Goal: Transaction & Acquisition: Purchase product/service

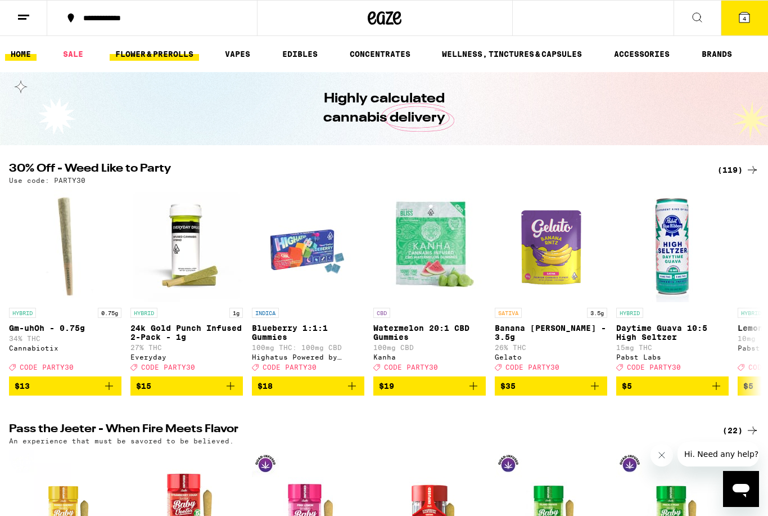
click at [147, 55] on link "FLOWER & PREROLLS" at bounding box center [154, 54] width 89 height 14
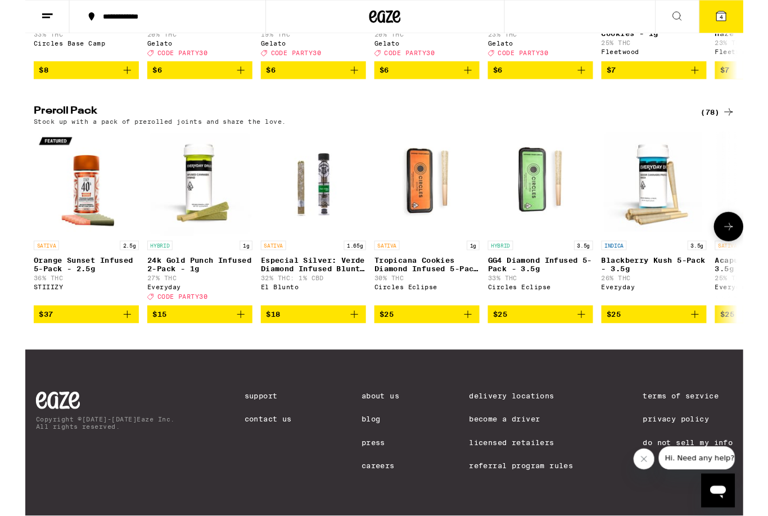
scroll to position [804, 0]
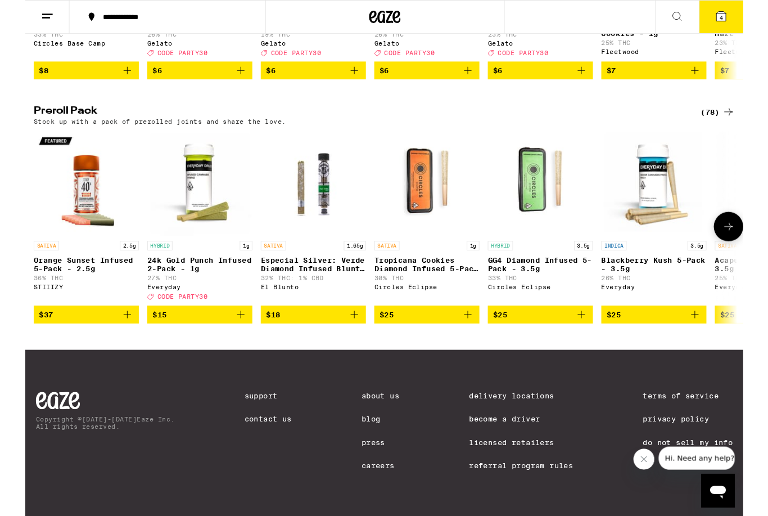
click at [106, 343] on icon "Add to bag" at bounding box center [109, 337] width 14 height 14
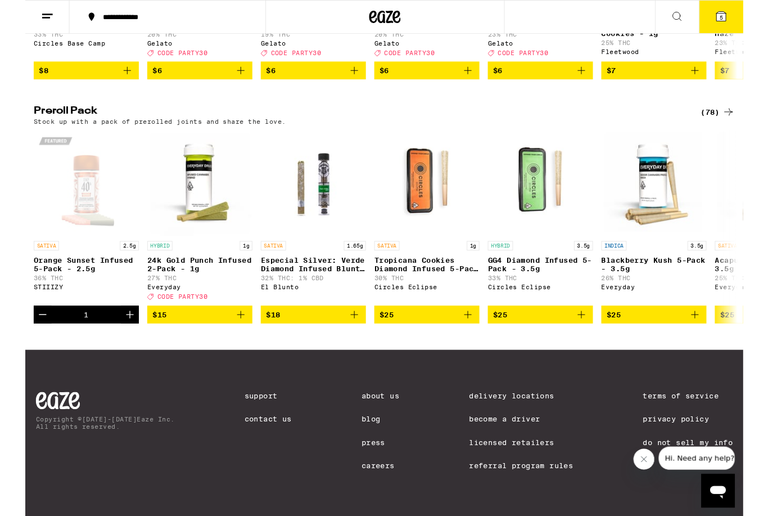
click at [752, 127] on icon at bounding box center [753, 120] width 14 height 14
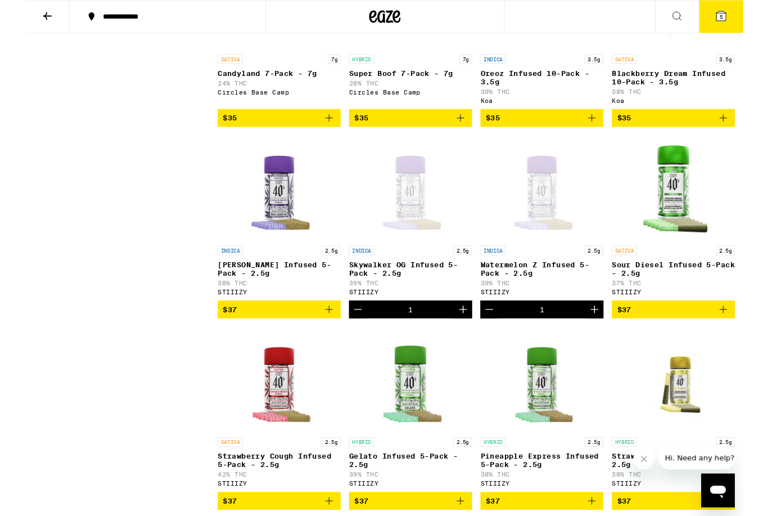
scroll to position [1269, 0]
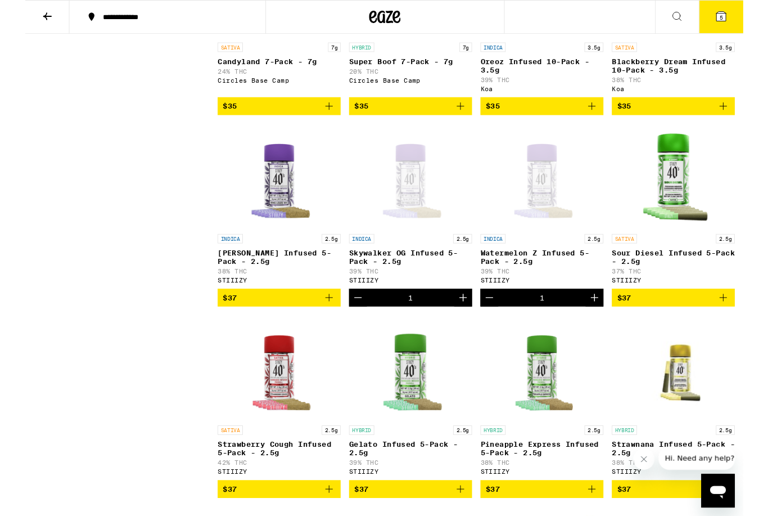
click at [326, 325] on icon "Add to bag" at bounding box center [325, 319] width 14 height 14
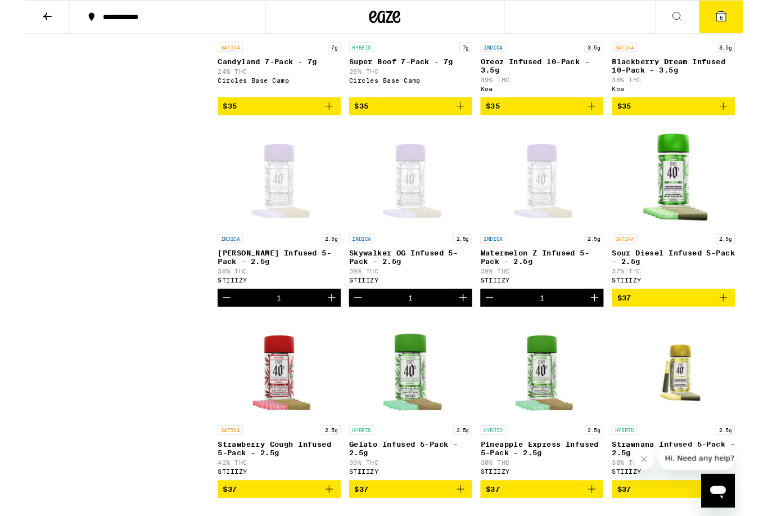
click at [355, 325] on icon "Decrement" at bounding box center [356, 319] width 14 height 14
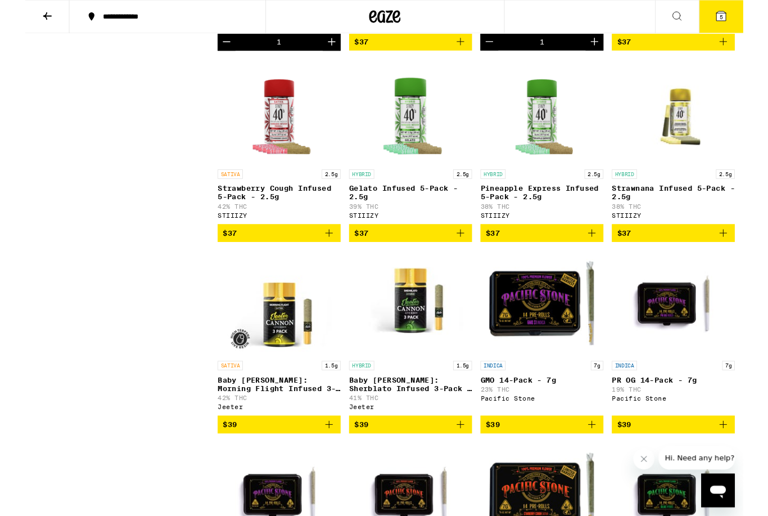
scroll to position [1541, 0]
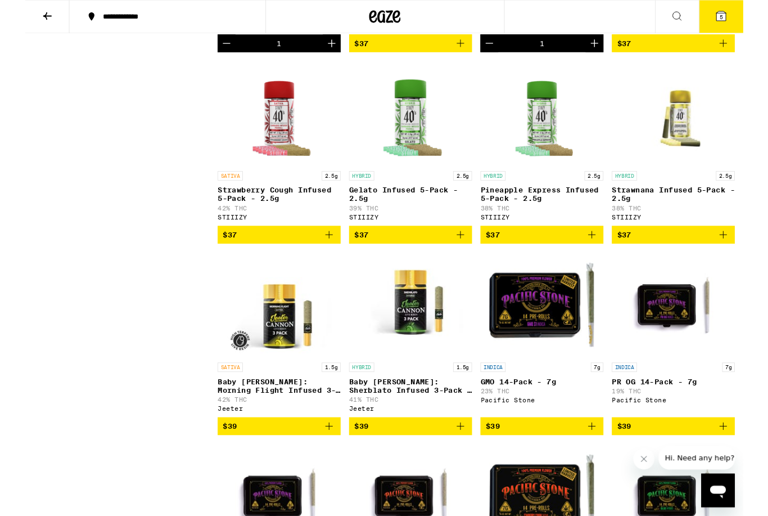
click at [464, 258] on icon "Add to bag" at bounding box center [466, 252] width 14 height 14
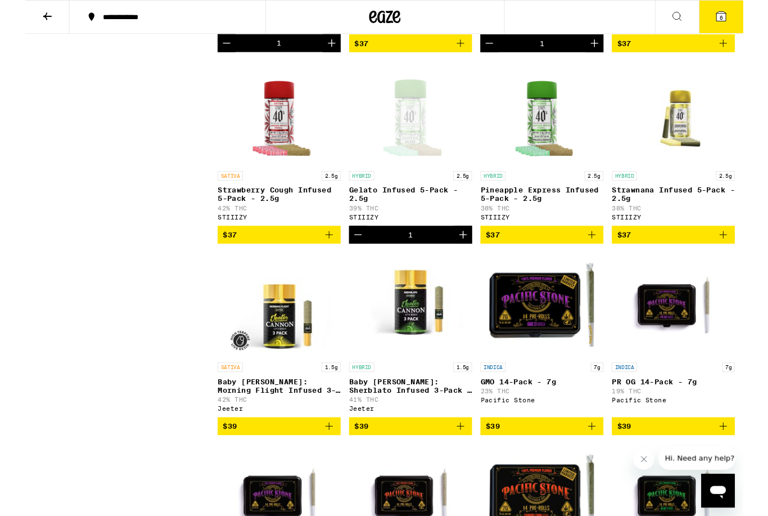
click at [746, 19] on span "6" at bounding box center [744, 18] width 3 height 7
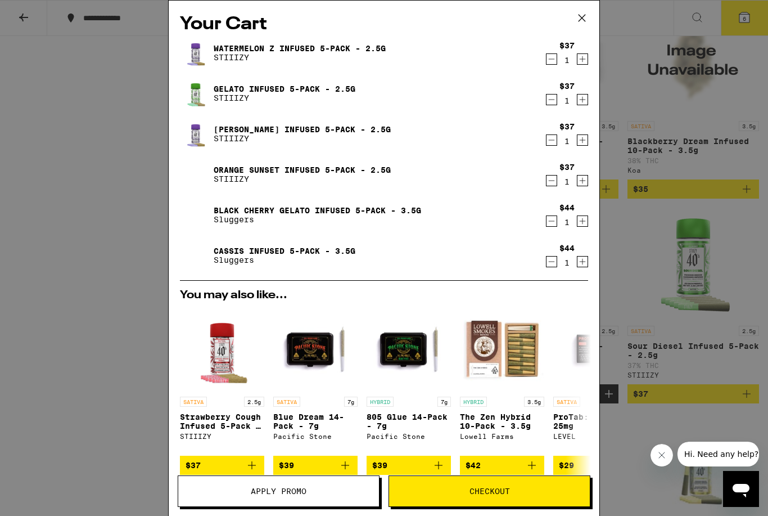
click at [553, 224] on icon "Decrement" at bounding box center [552, 221] width 10 height 14
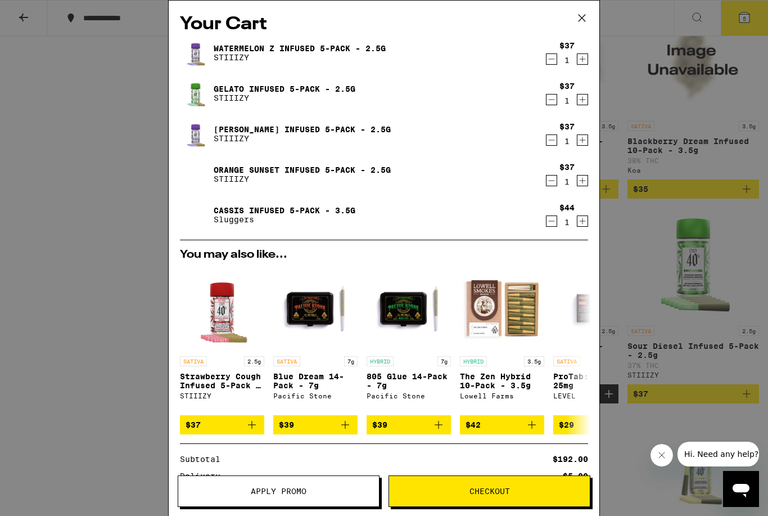
click at [550, 224] on icon "Decrement" at bounding box center [552, 221] width 10 height 14
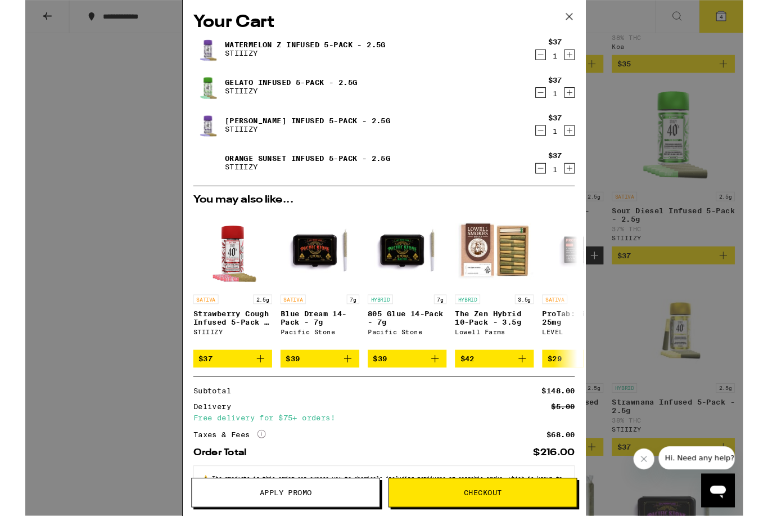
scroll to position [1315, 0]
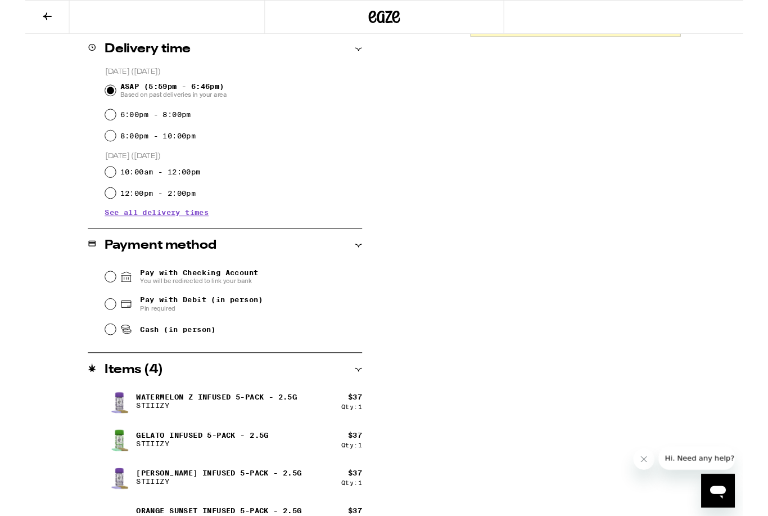
scroll to position [304, 0]
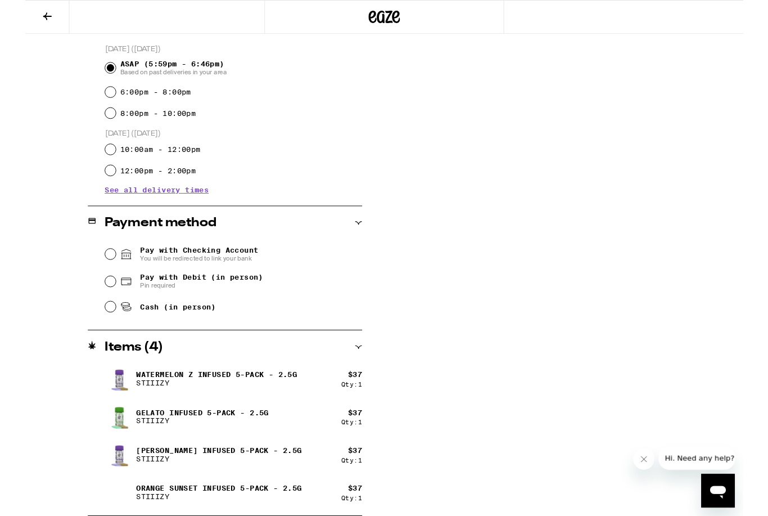
click at [91, 304] on input "Pay with Debit (in person) Pin required" at bounding box center [91, 300] width 11 height 11
radio input "true"
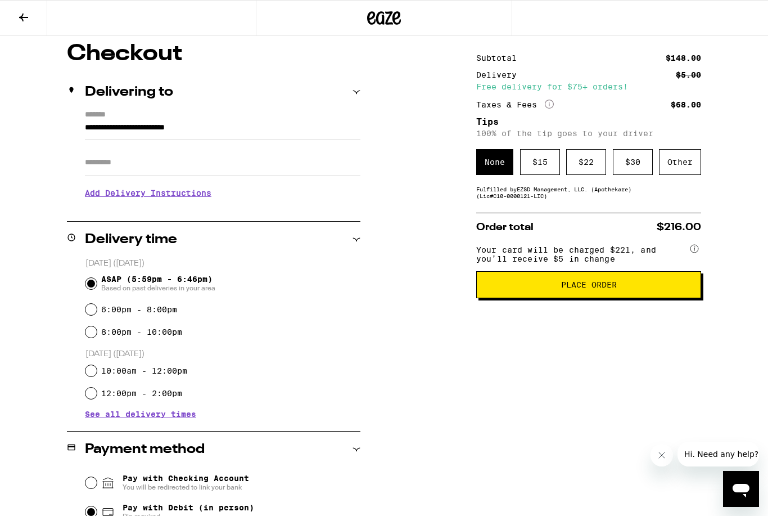
scroll to position [87, 0]
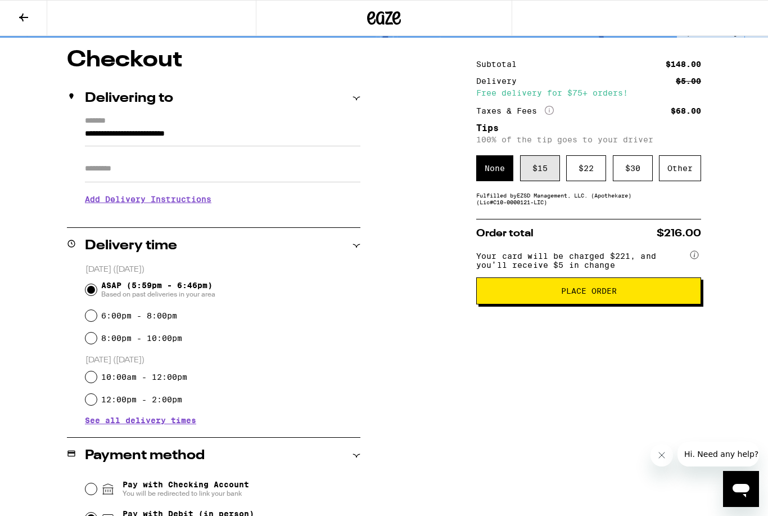
click at [534, 174] on div "$ 15" at bounding box center [540, 168] width 40 height 26
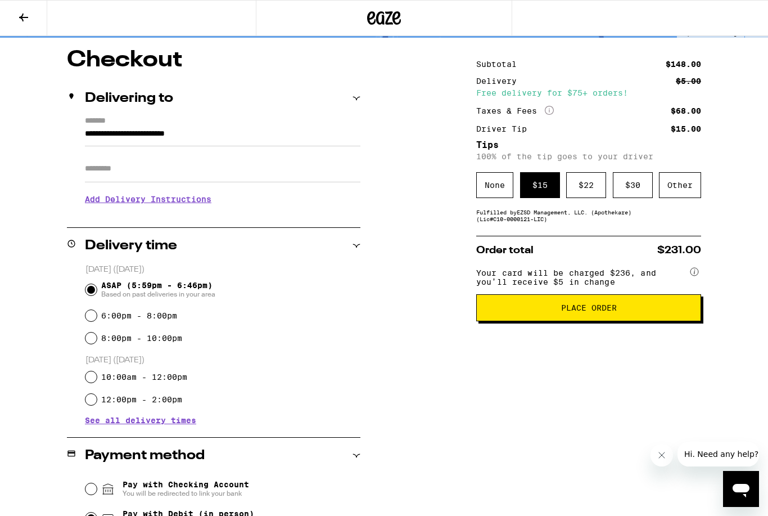
click at [554, 312] on span "Place Order" at bounding box center [589, 308] width 206 height 8
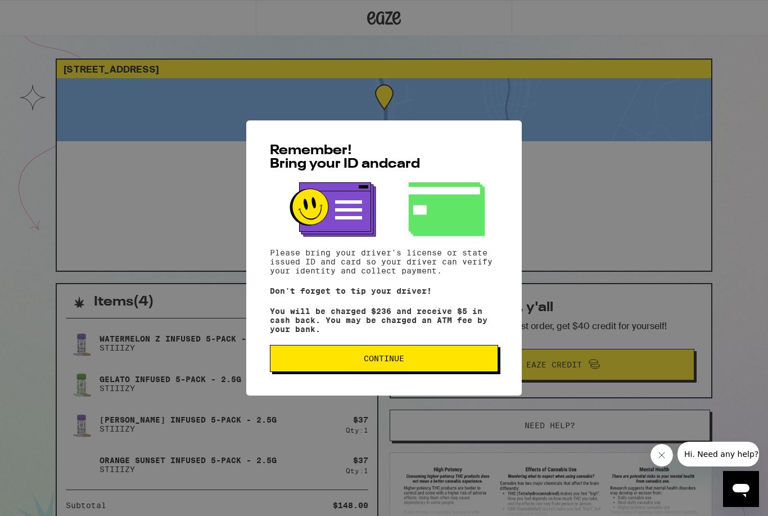
click at [404, 362] on span "Continue" at bounding box center [384, 358] width 41 height 8
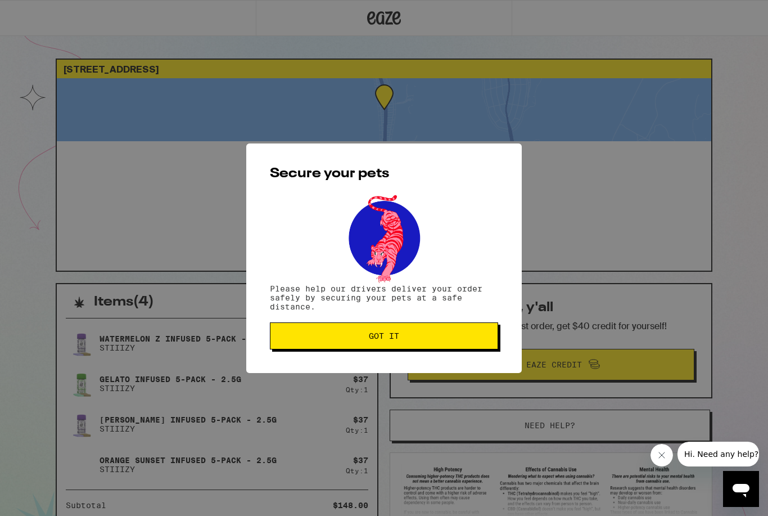
click at [403, 338] on span "Got it" at bounding box center [384, 336] width 209 height 8
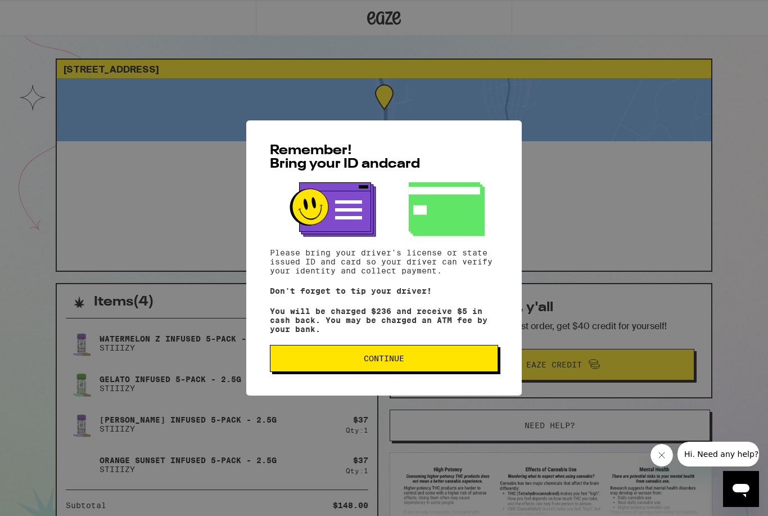
click at [388, 370] on button "Continue" at bounding box center [384, 358] width 228 height 27
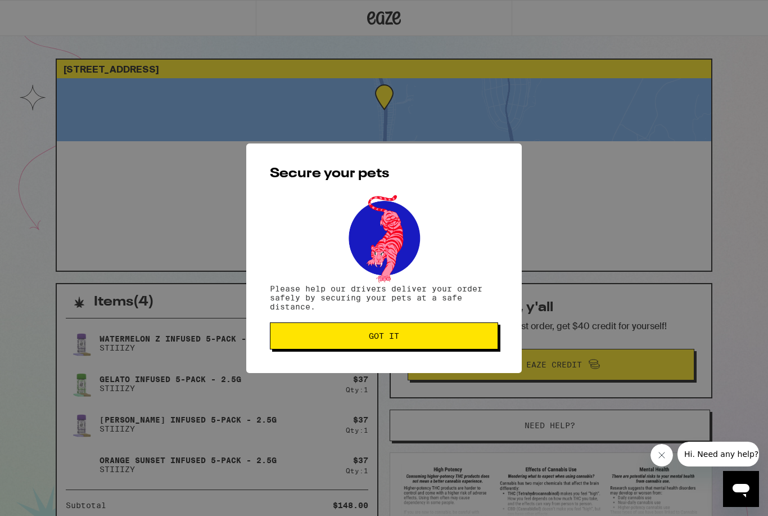
click at [382, 354] on div "Secure your pets Please help our drivers deliver your order safely by securing …" at bounding box center [384, 258] width 276 height 230
click at [385, 338] on span "Got it" at bounding box center [384, 336] width 30 height 8
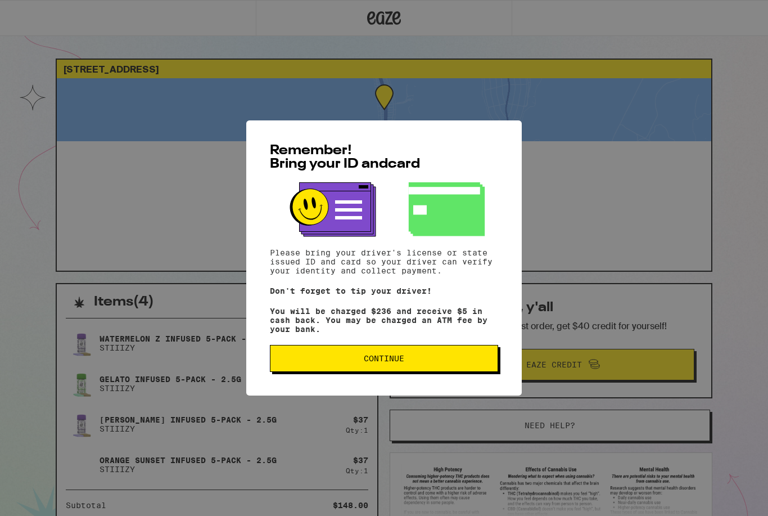
click at [435, 372] on button "Continue" at bounding box center [384, 358] width 228 height 27
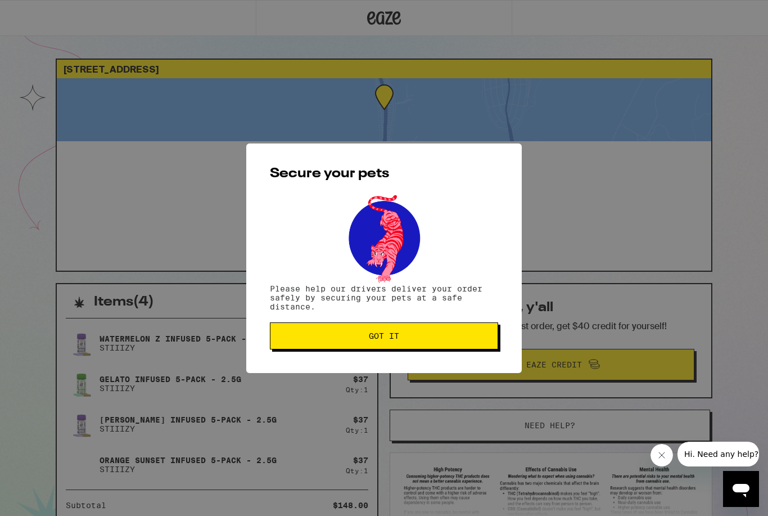
click at [452, 340] on span "Got it" at bounding box center [384, 336] width 209 height 8
